Goal: Information Seeking & Learning: Learn about a topic

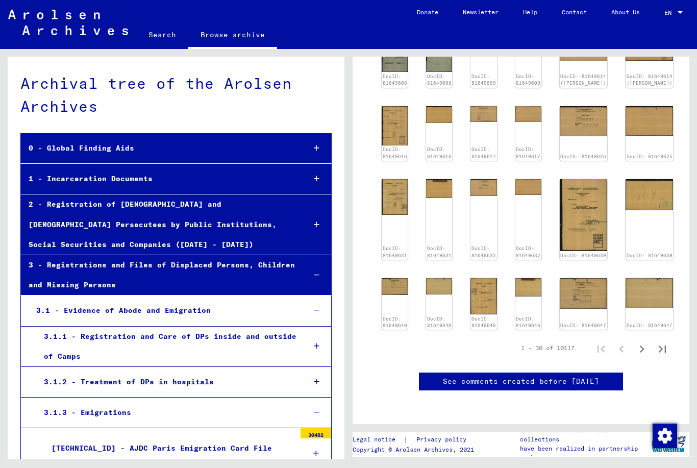
scroll to position [421, 0]
click at [539, 343] on div "1 – 30 of 10117" at bounding box center [548, 347] width 54 height 9
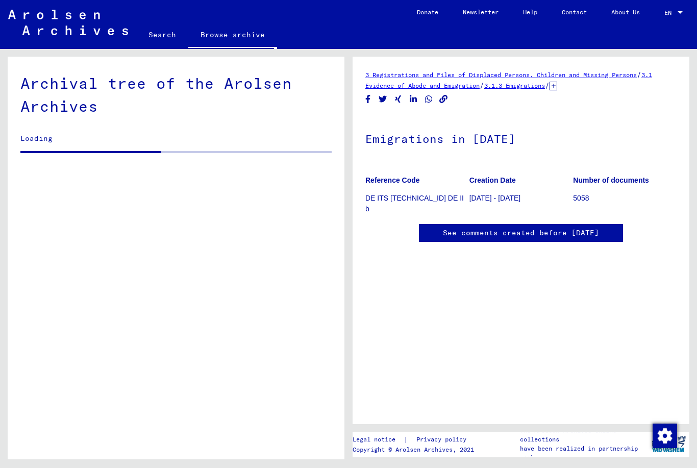
scroll to position [55, 0]
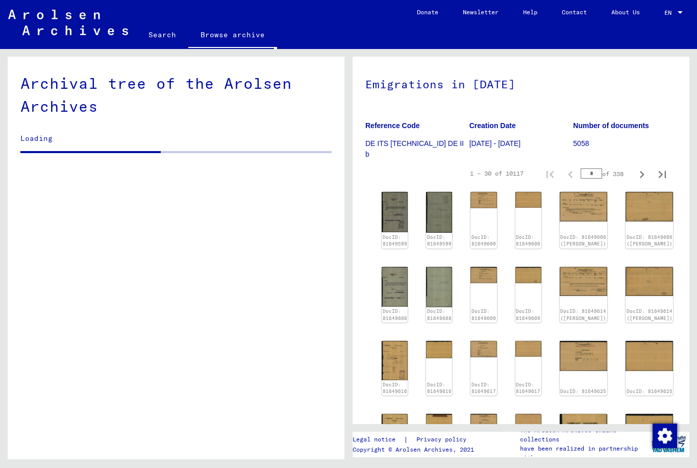
click at [593, 173] on input "*" at bounding box center [590, 173] width 21 height 10
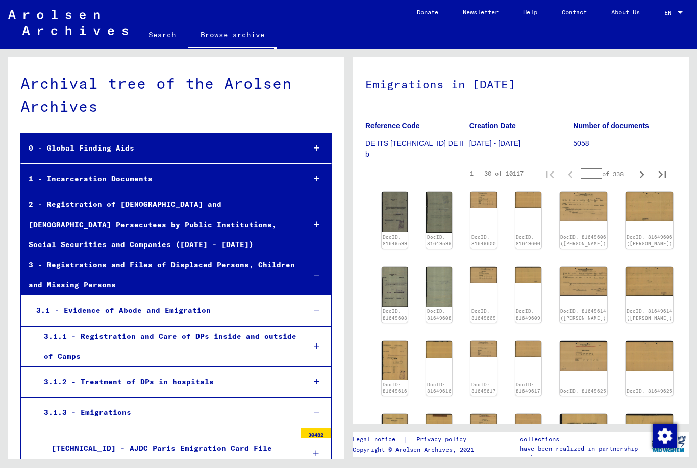
scroll to position [530, 0]
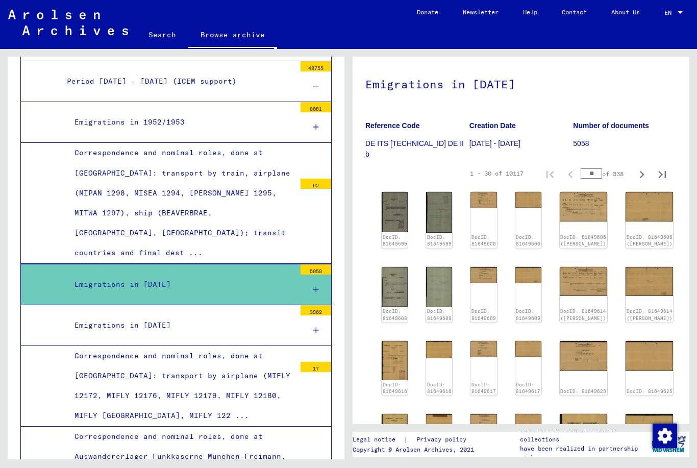
type input "**"
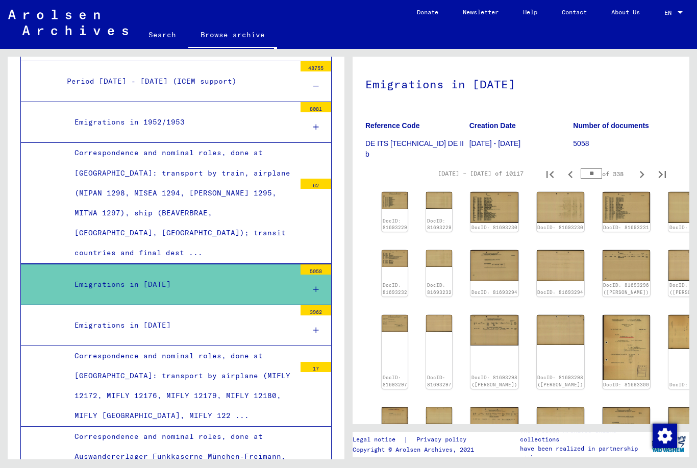
type input "*"
type input "***"
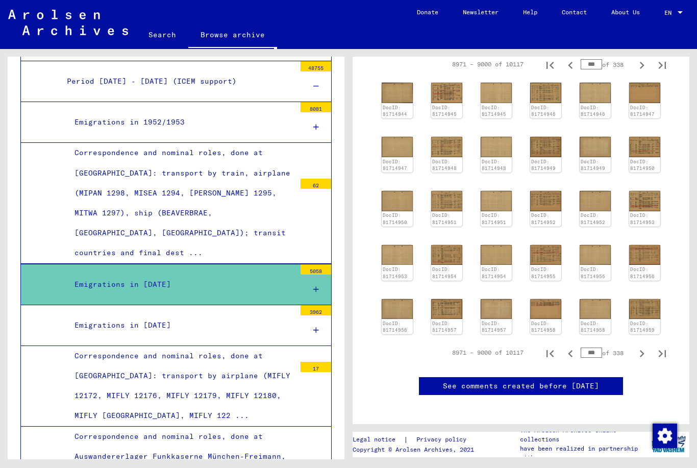
scroll to position [165, 0]
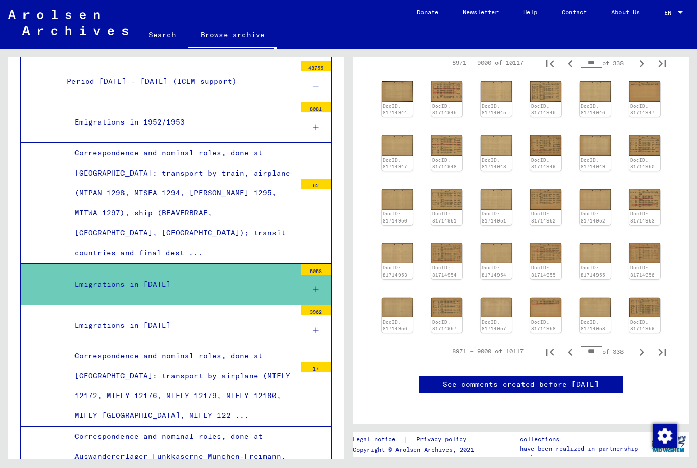
click at [568, 348] on icon "Previous page" at bounding box center [570, 352] width 14 height 14
type input "***"
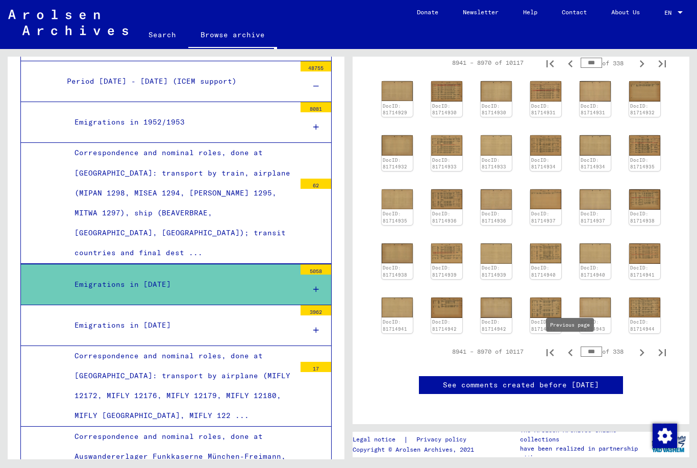
click at [594, 346] on input "***" at bounding box center [590, 351] width 21 height 10
type input "***"
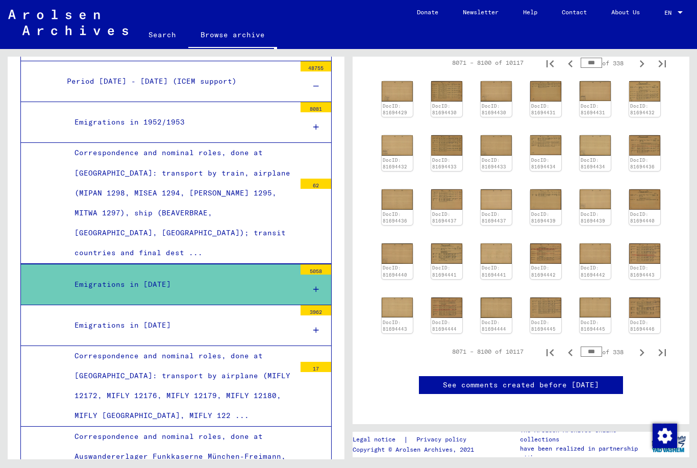
type input "***"
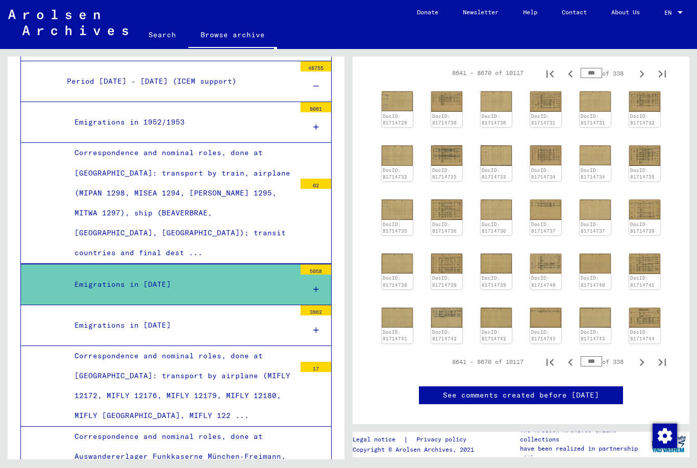
scroll to position [160, 0]
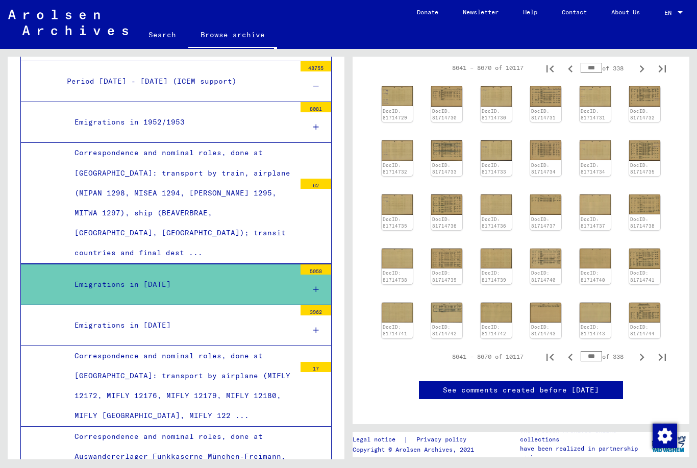
type input "***"
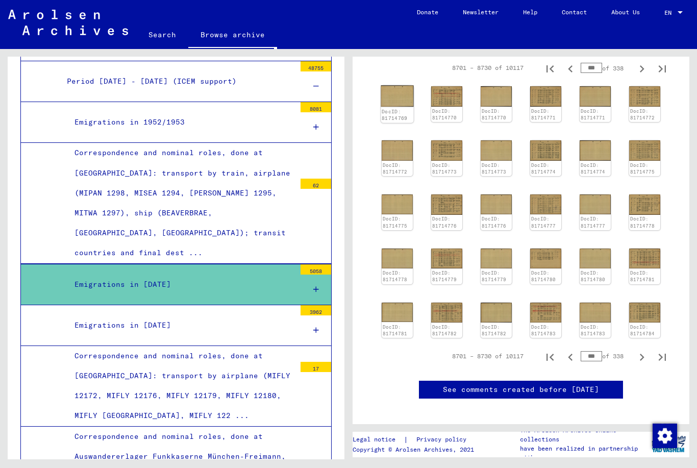
click at [391, 98] on img at bounding box center [396, 95] width 33 height 21
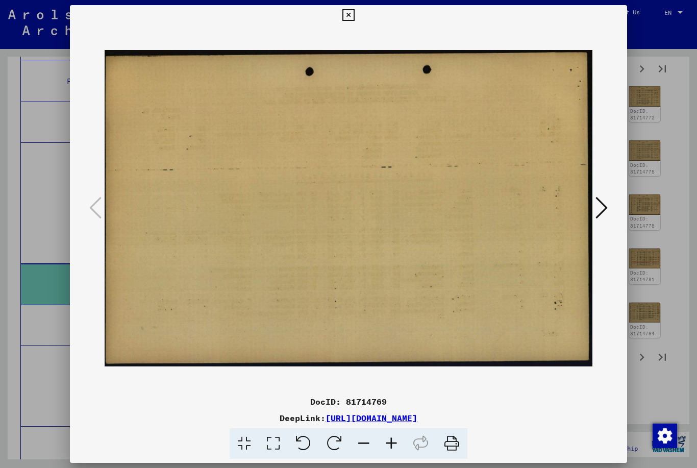
click at [595, 214] on button at bounding box center [601, 208] width 18 height 29
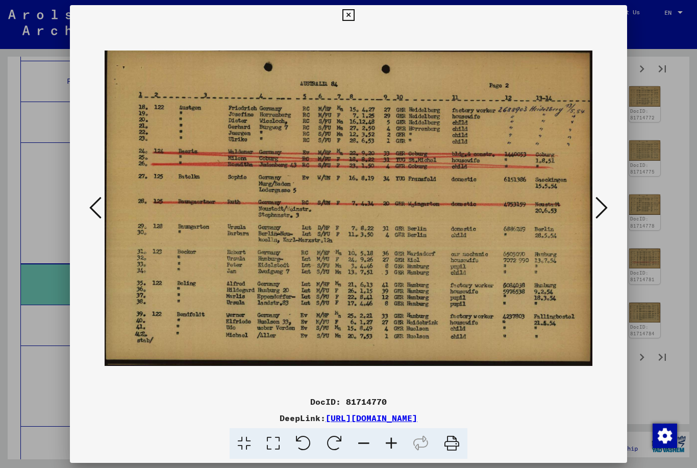
click at [595, 214] on icon at bounding box center [601, 207] width 12 height 24
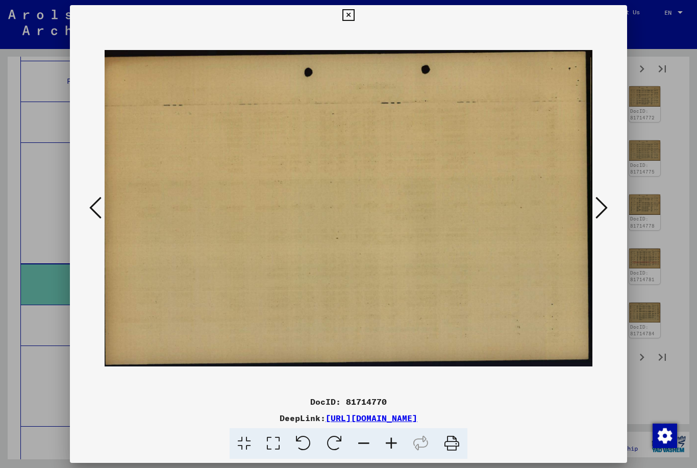
click at [595, 212] on icon at bounding box center [601, 207] width 12 height 24
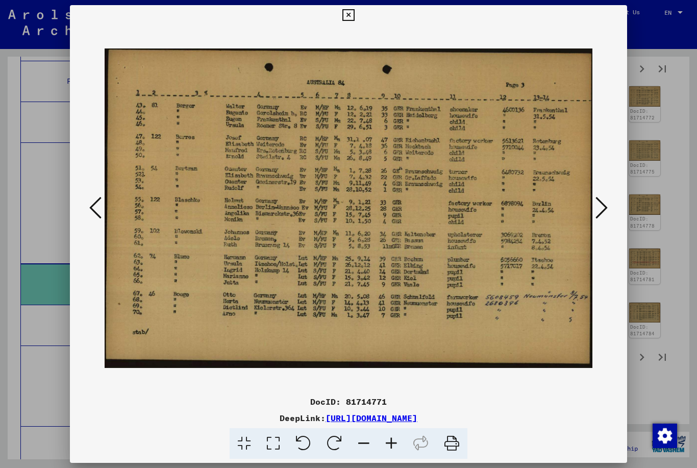
click at [592, 221] on button at bounding box center [601, 208] width 18 height 29
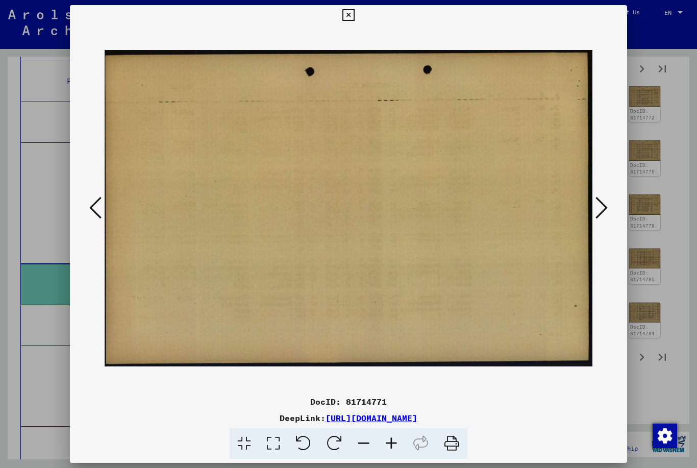
click at [592, 219] on button at bounding box center [601, 208] width 18 height 29
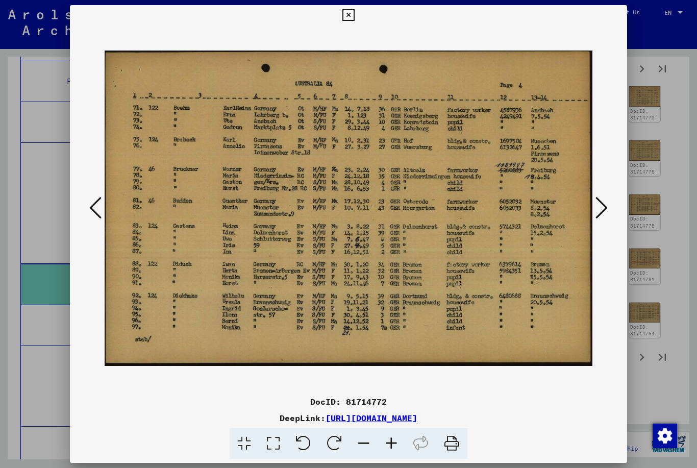
click at [592, 219] on button at bounding box center [601, 208] width 18 height 29
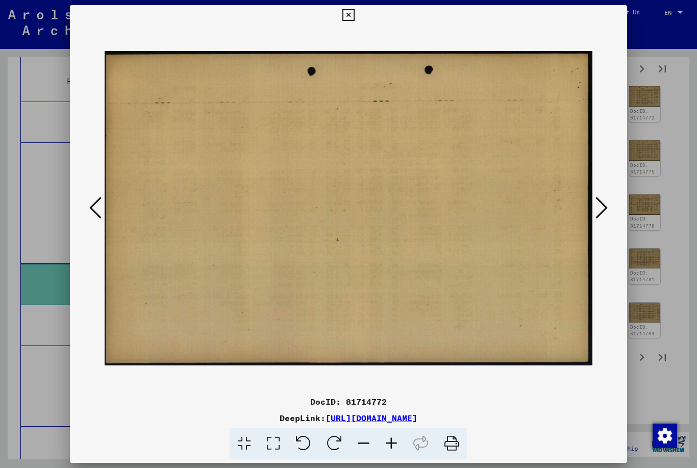
click at [593, 216] on button at bounding box center [601, 208] width 18 height 29
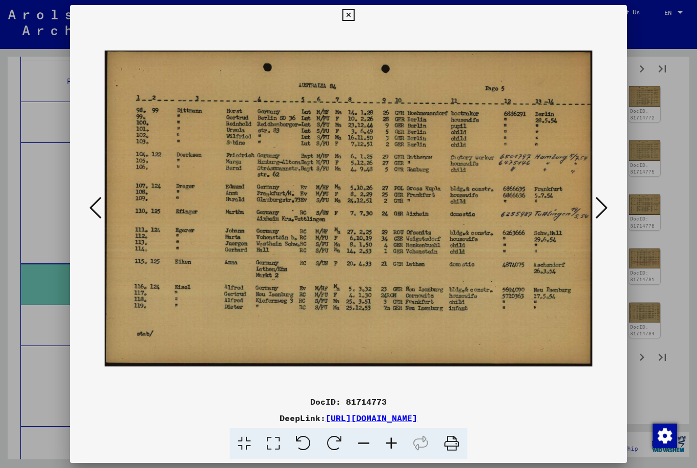
click at [101, 211] on icon at bounding box center [95, 207] width 12 height 24
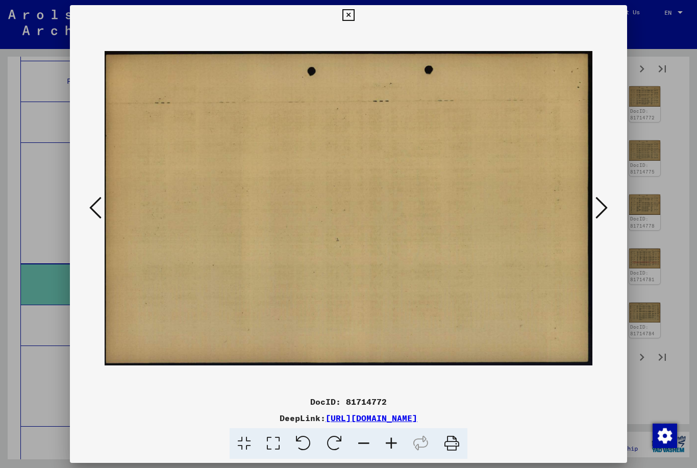
click at [101, 218] on icon at bounding box center [95, 207] width 12 height 24
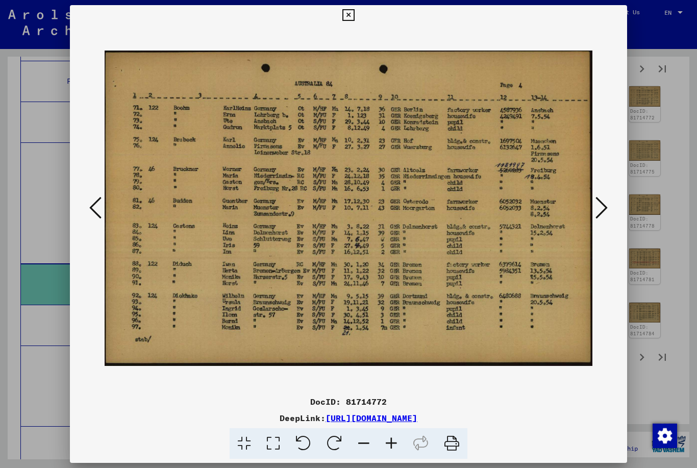
click at [101, 210] on icon at bounding box center [95, 207] width 12 height 24
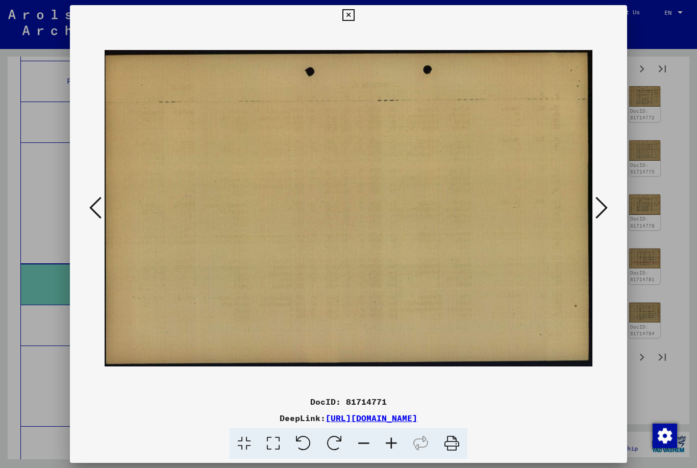
click at [101, 211] on icon at bounding box center [95, 207] width 12 height 24
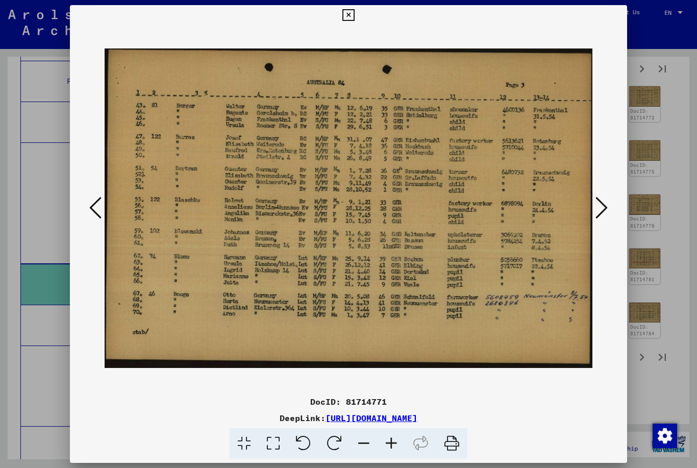
click at [357, 8] on button at bounding box center [348, 15] width 18 height 20
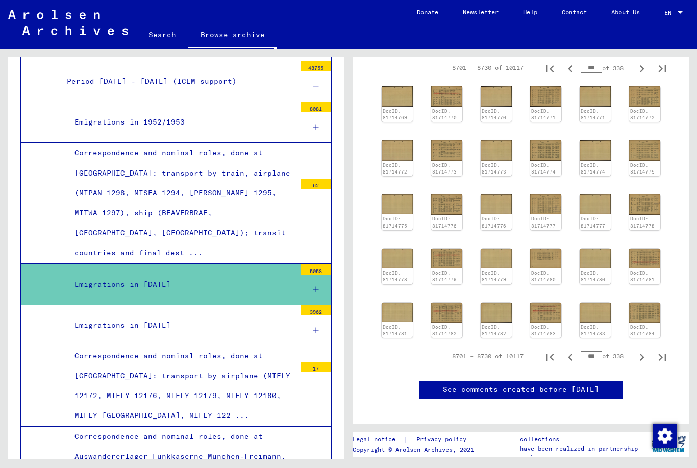
click at [559, 351] on button "First page" at bounding box center [550, 356] width 20 height 20
type input "*"
click at [594, 351] on input "*" at bounding box center [590, 356] width 21 height 10
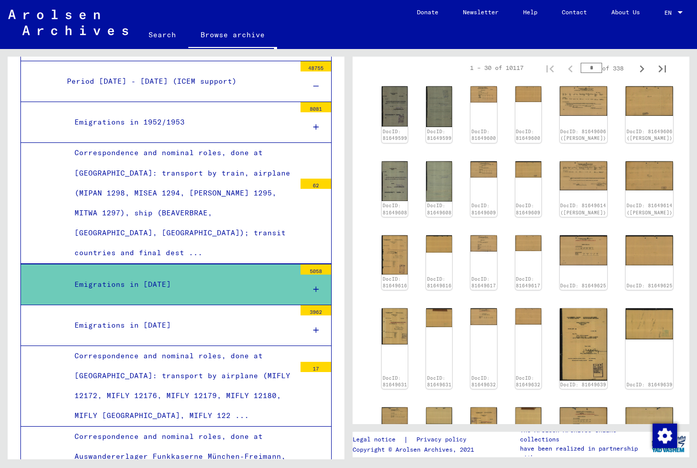
scroll to position [385, 0]
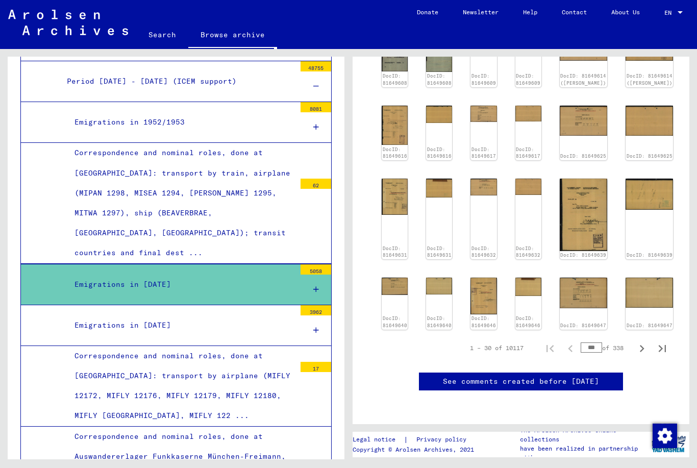
type input "***"
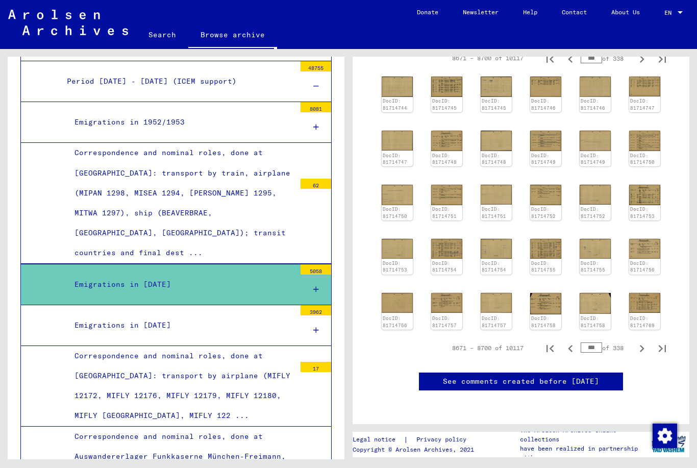
scroll to position [241, 0]
click at [644, 341] on icon "Next page" at bounding box center [641, 348] width 14 height 14
type input "***"
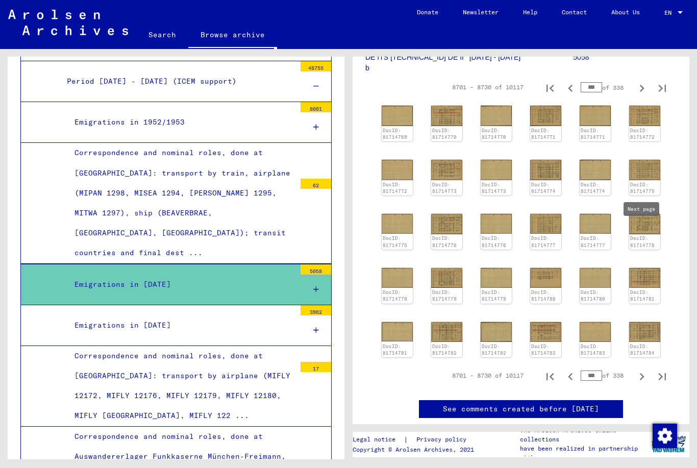
scroll to position [126, 0]
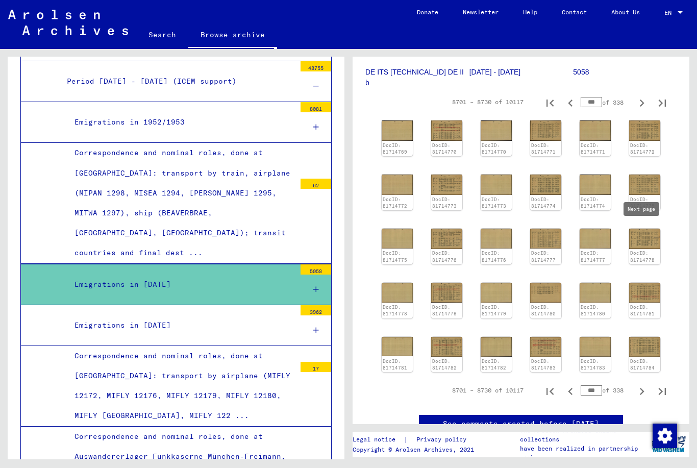
click at [567, 392] on icon "Previous page" at bounding box center [570, 391] width 14 height 14
type input "***"
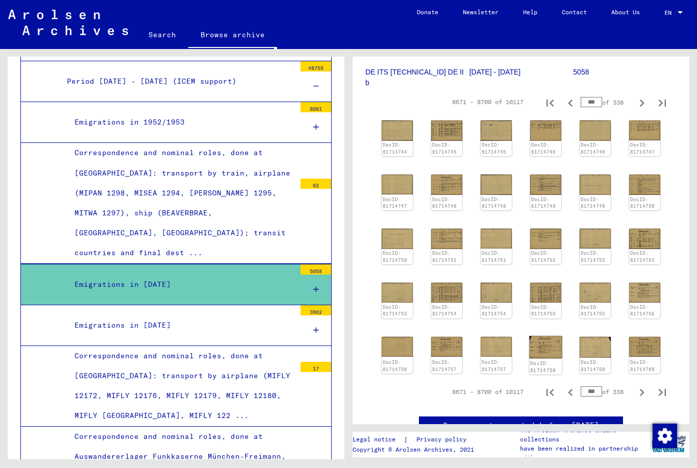
click at [546, 350] on img at bounding box center [545, 347] width 33 height 22
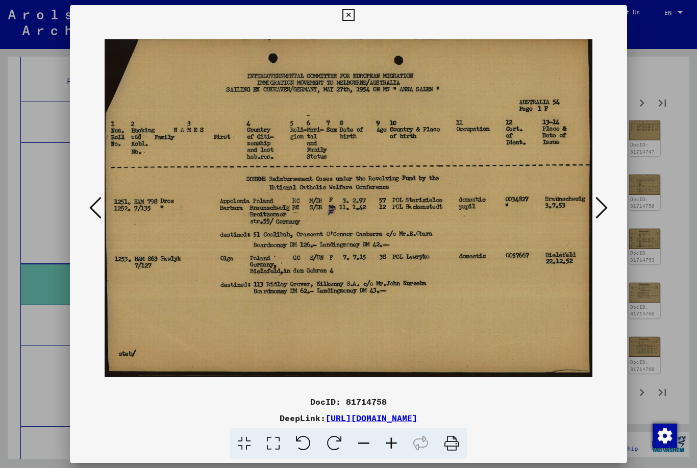
click at [595, 207] on icon at bounding box center [601, 207] width 12 height 24
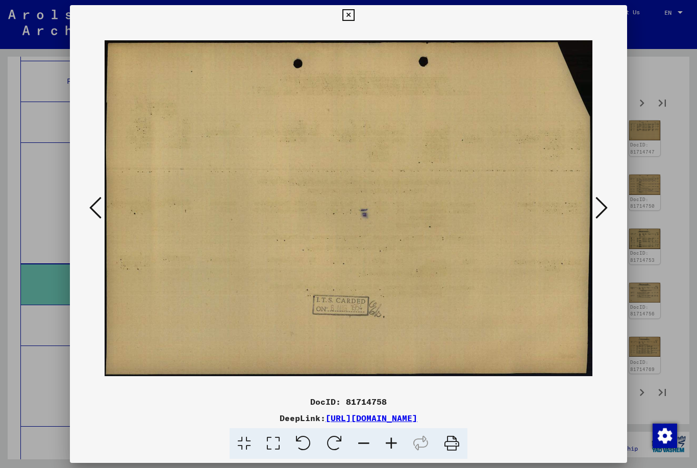
click at [595, 209] on icon at bounding box center [601, 207] width 12 height 24
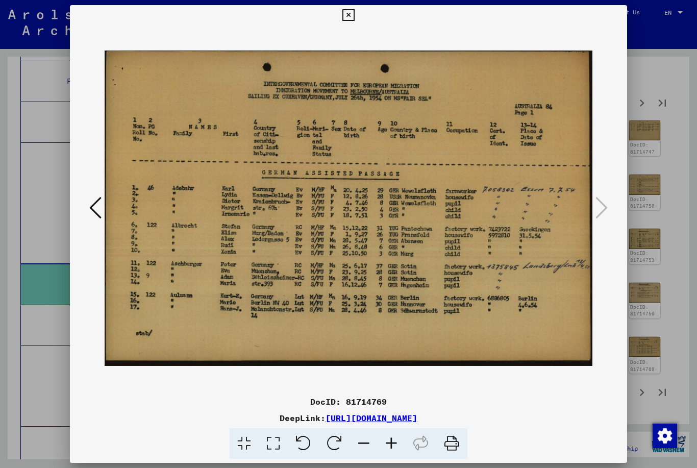
click at [357, 8] on button at bounding box center [348, 15] width 18 height 20
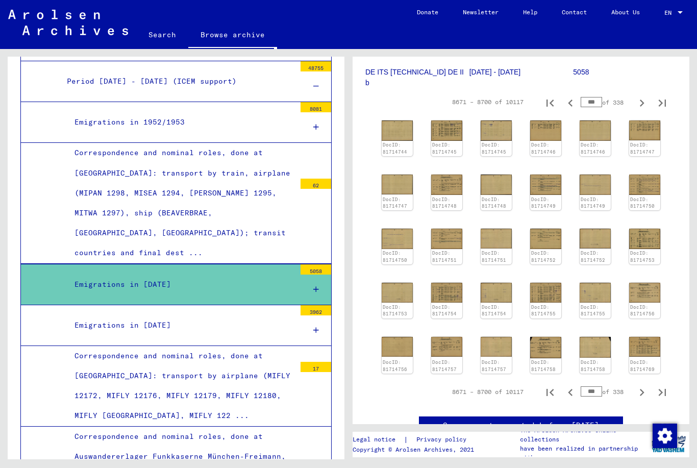
click at [632, 391] on button "Next page" at bounding box center [641, 391] width 20 height 20
type input "***"
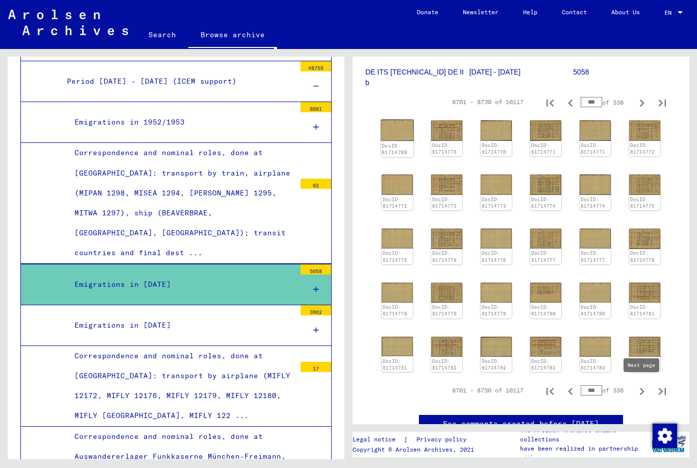
click at [394, 142] on link "DocID: 81714769" at bounding box center [393, 148] width 25 height 13
click at [571, 388] on icon "Previous page" at bounding box center [570, 391] width 14 height 14
type input "***"
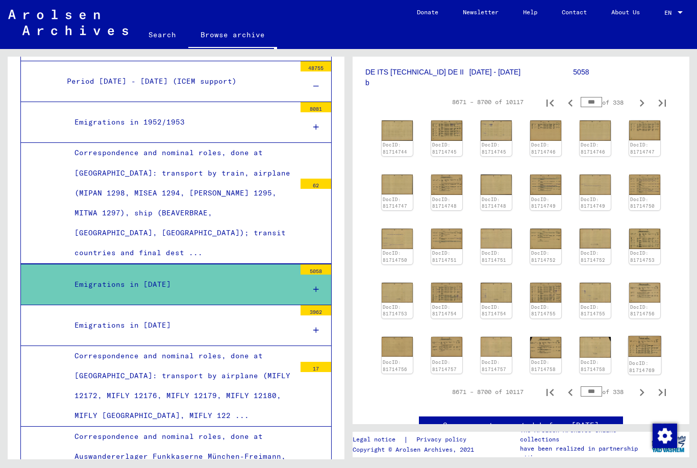
click at [644, 360] on link "DocID: 81714769" at bounding box center [641, 366] width 25 height 13
click at [649, 344] on img at bounding box center [644, 346] width 33 height 21
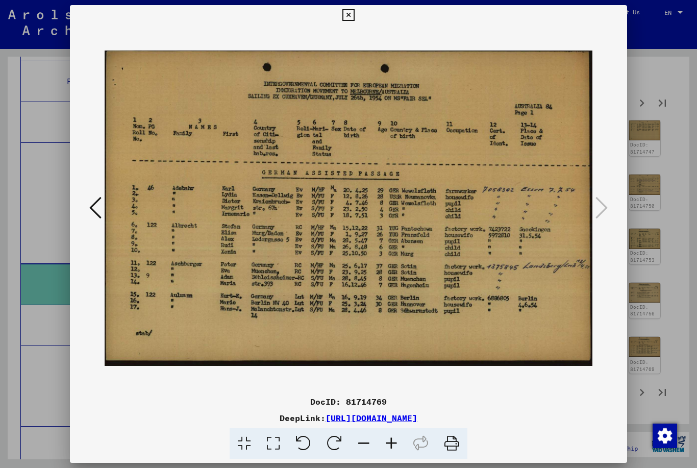
click at [354, 20] on icon at bounding box center [348, 15] width 12 height 12
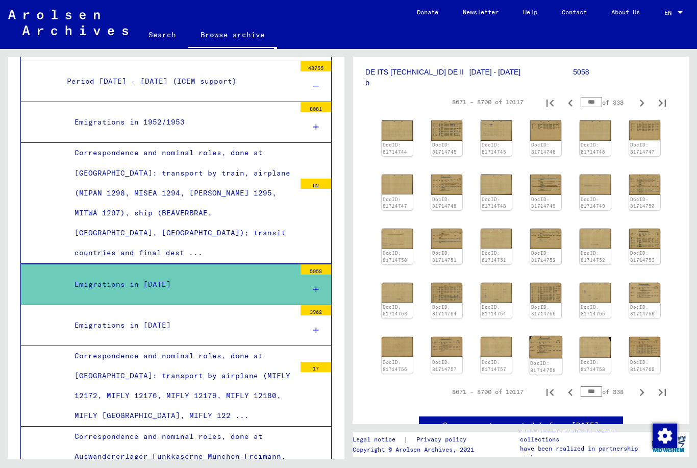
click at [545, 342] on img at bounding box center [545, 347] width 33 height 22
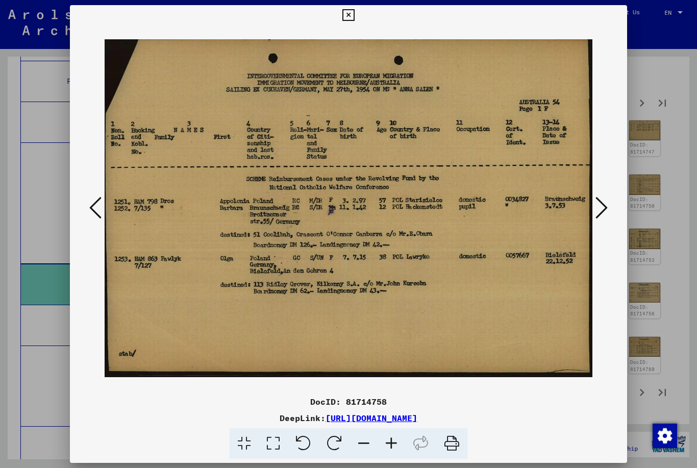
click at [595, 219] on icon at bounding box center [601, 207] width 12 height 24
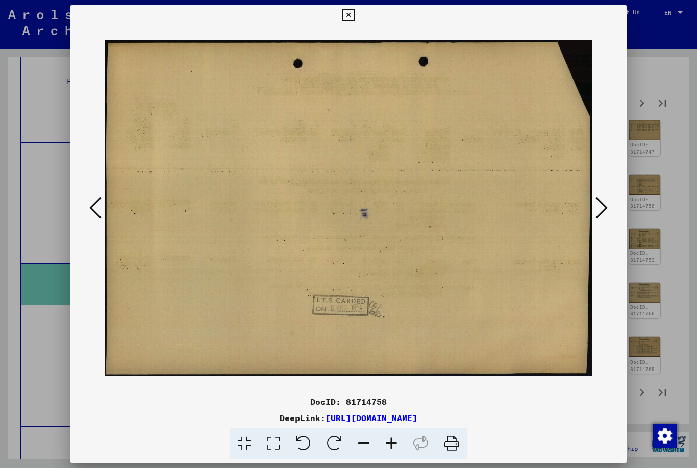
click at [595, 209] on icon at bounding box center [601, 207] width 12 height 24
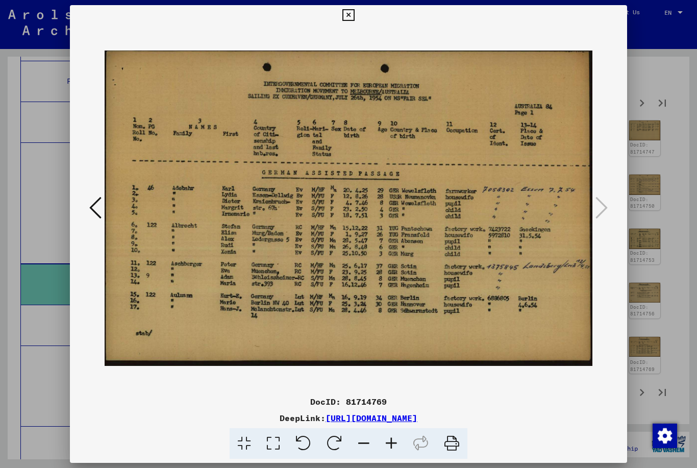
click at [105, 197] on button at bounding box center [95, 208] width 18 height 29
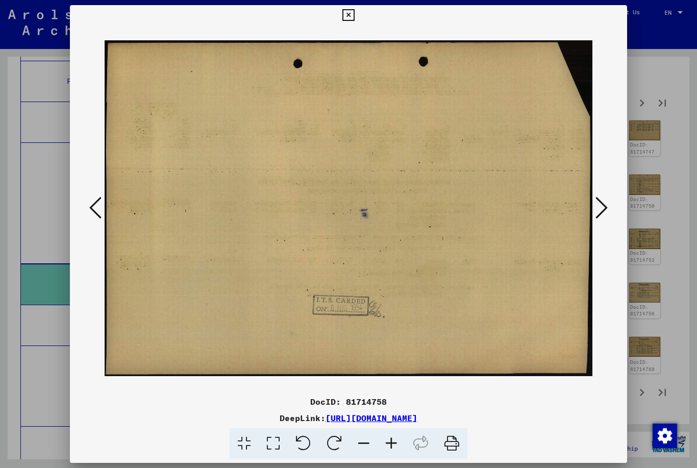
click at [592, 207] on button at bounding box center [601, 208] width 18 height 29
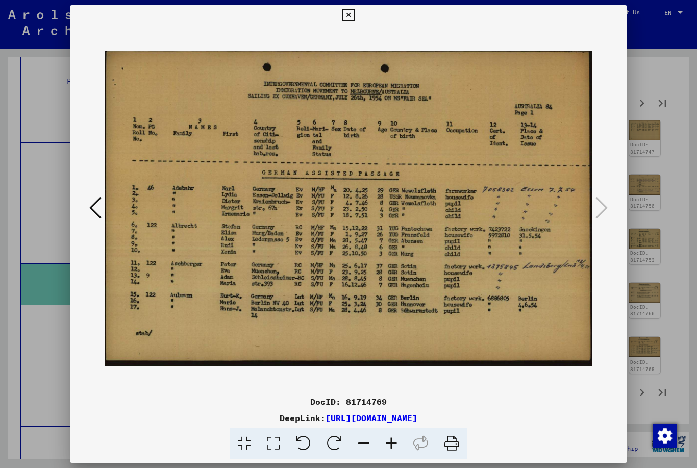
click at [357, 22] on button at bounding box center [348, 15] width 18 height 20
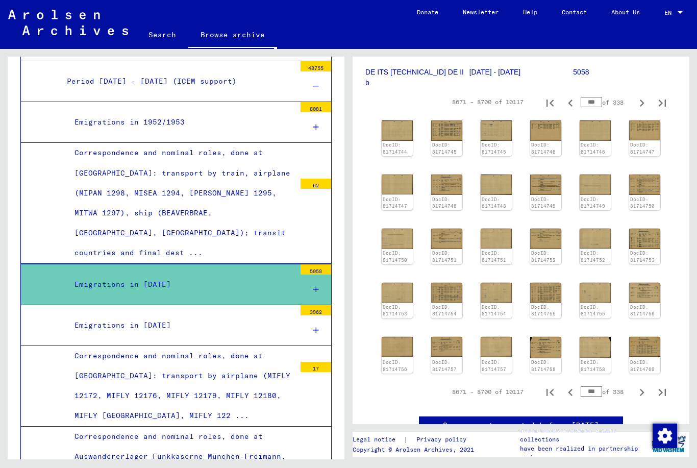
click at [640, 389] on icon "Next page" at bounding box center [641, 392] width 14 height 14
type input "***"
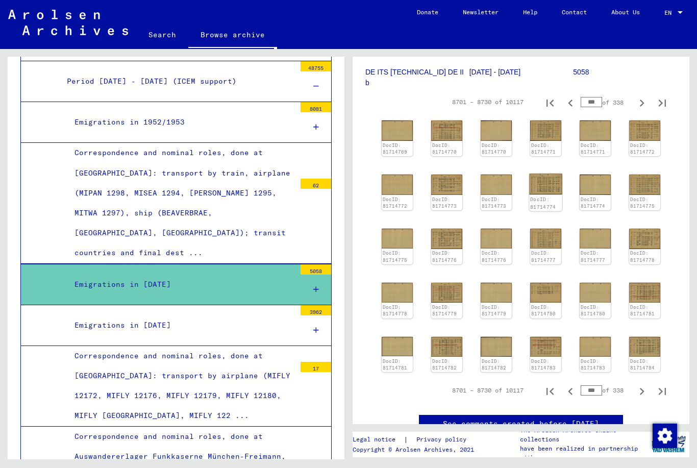
click at [546, 188] on img at bounding box center [545, 184] width 33 height 21
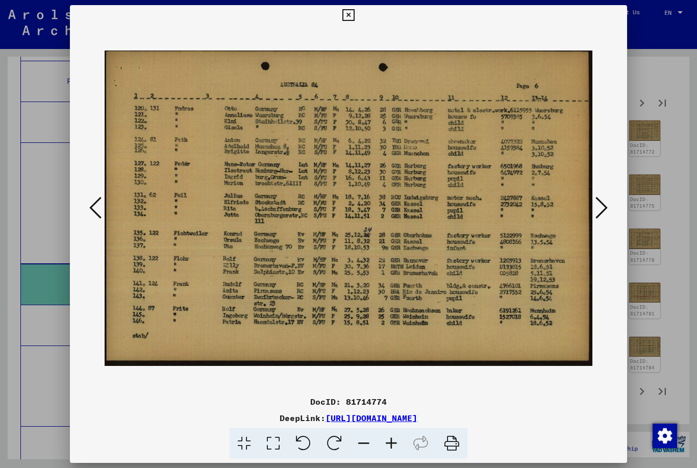
click at [354, 16] on icon at bounding box center [348, 15] width 12 height 12
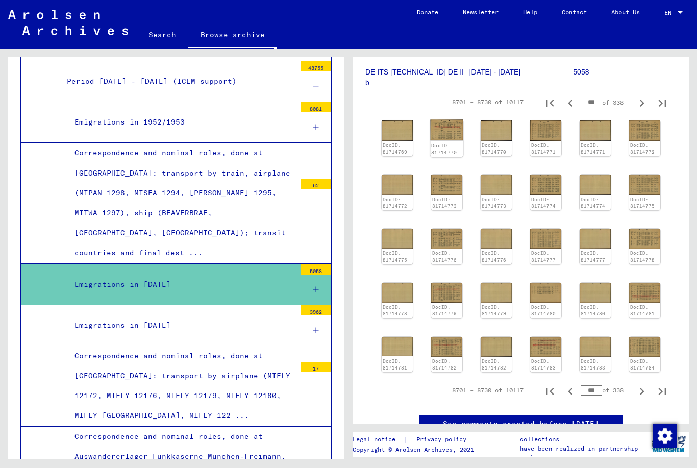
click at [451, 134] on img at bounding box center [446, 129] width 33 height 21
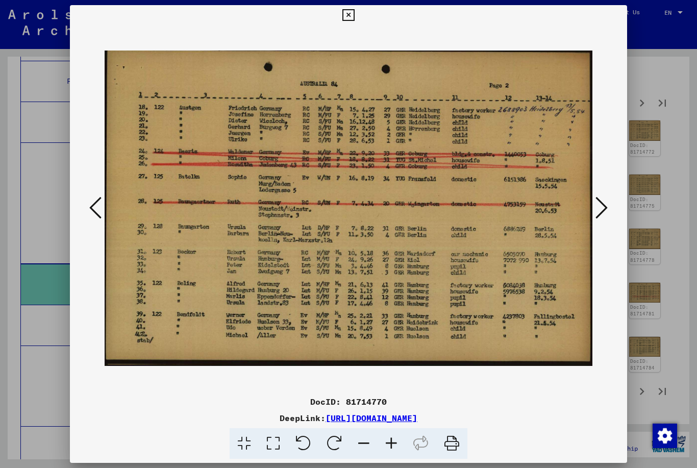
click at [595, 211] on icon at bounding box center [601, 207] width 12 height 24
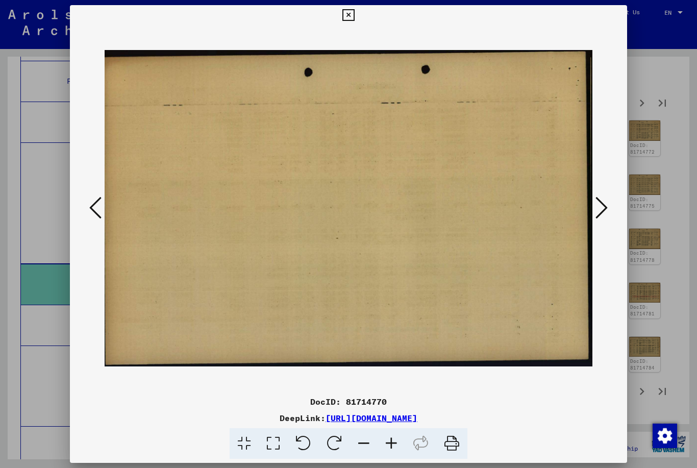
click at [595, 207] on icon at bounding box center [601, 207] width 12 height 24
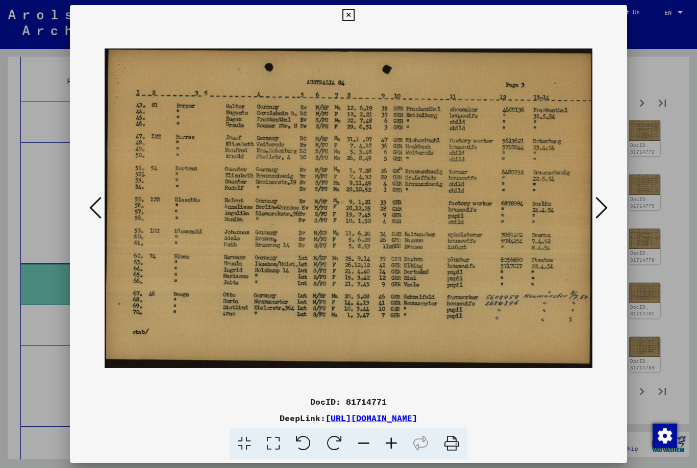
click at [101, 207] on icon at bounding box center [95, 207] width 12 height 24
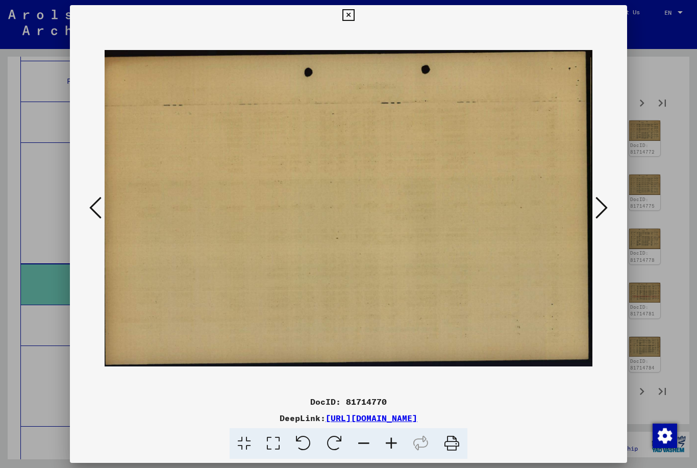
click at [101, 211] on icon at bounding box center [95, 207] width 12 height 24
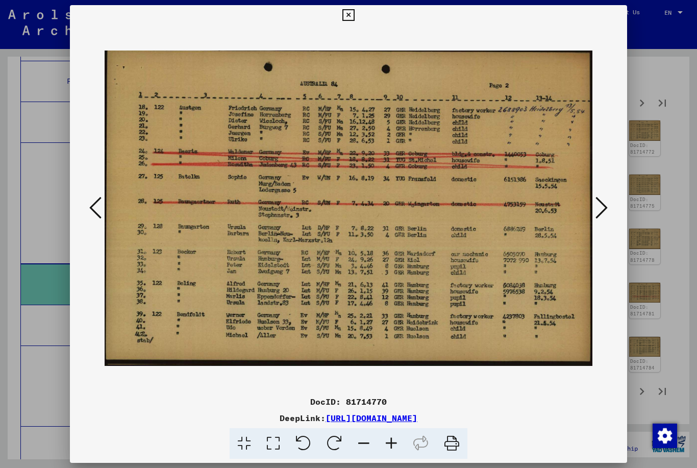
click at [101, 211] on icon at bounding box center [95, 207] width 12 height 24
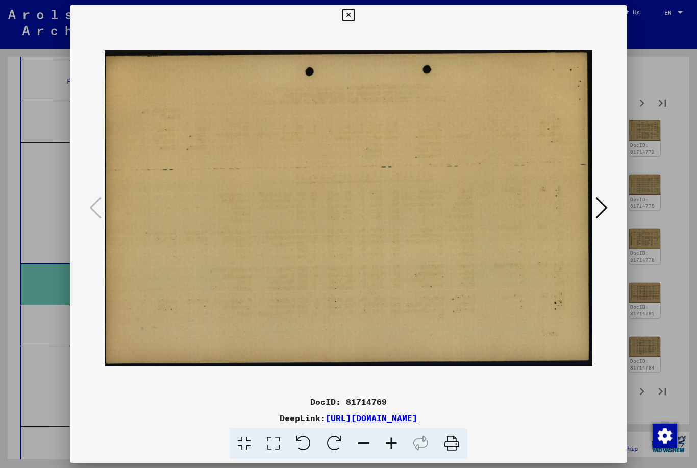
click at [595, 213] on icon at bounding box center [601, 207] width 12 height 24
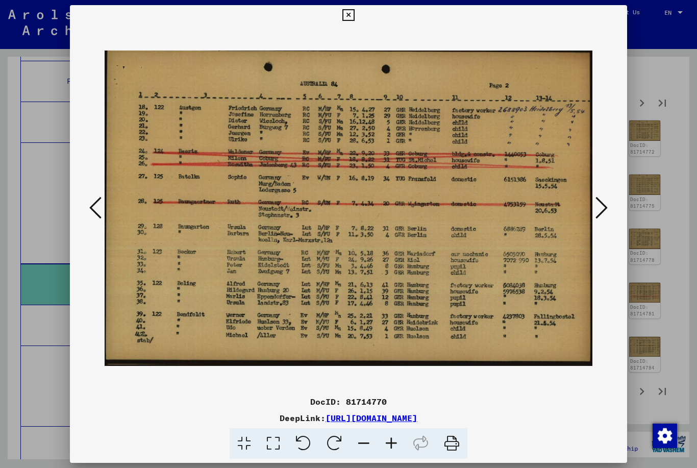
click at [595, 211] on icon at bounding box center [601, 207] width 12 height 24
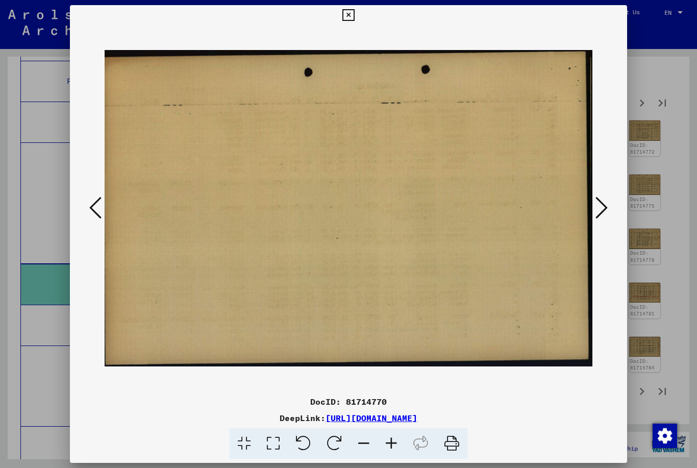
click at [595, 213] on icon at bounding box center [601, 207] width 12 height 24
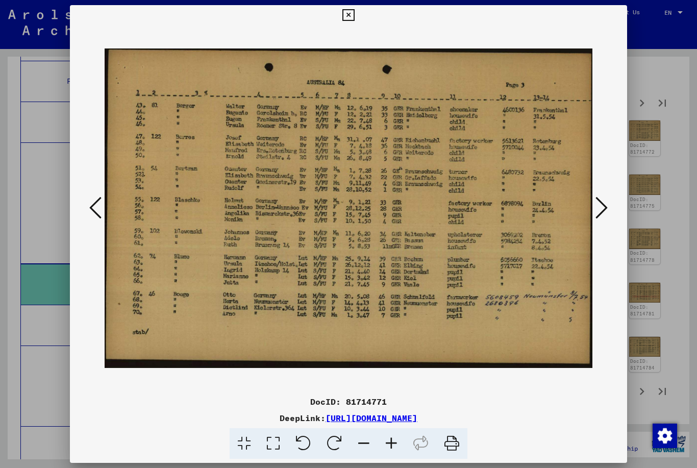
click at [354, 19] on icon at bounding box center [348, 15] width 12 height 12
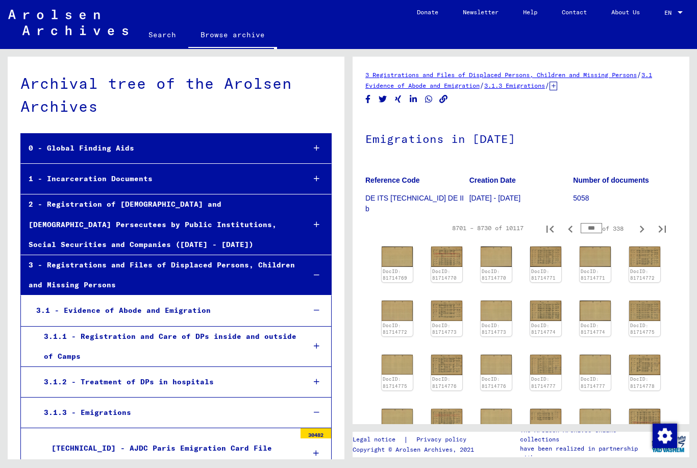
scroll to position [0, 0]
